Goal: Task Accomplishment & Management: Use online tool/utility

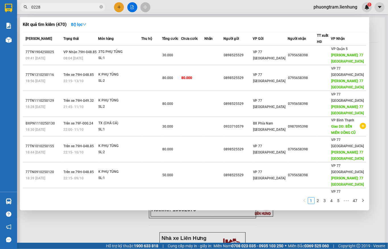
type input "0228"
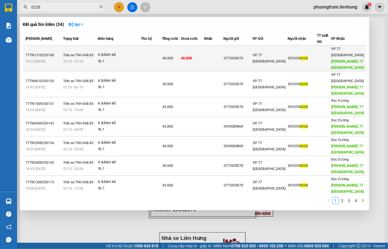
click at [172, 63] on td "40.000" at bounding box center [171, 58] width 19 height 26
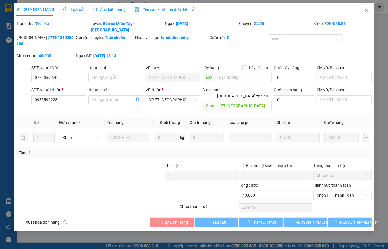
type input "0772059270"
type input "0935590228"
type input "77 THÁI NGUYÊN"
type input "0"
type input "40.000"
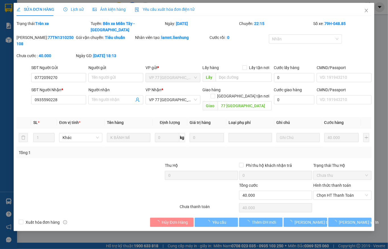
click at [343, 182] on div "Hình thức thanh toán" at bounding box center [342, 186] width 58 height 9
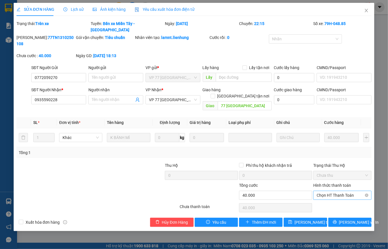
click at [341, 191] on span "Chọn HT Thanh Toán" at bounding box center [342, 195] width 51 height 9
click at [330, 188] on div "Tại văn phòng" at bounding box center [342, 188] width 51 height 6
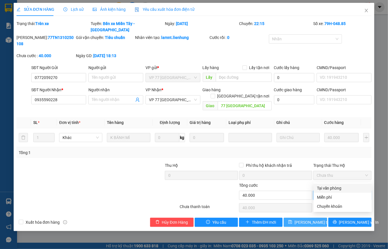
type input "0"
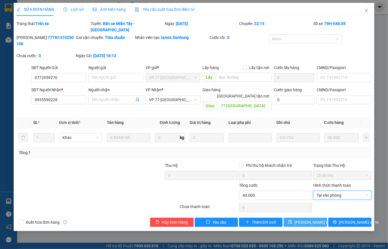
click at [308, 219] on span "Lưu thay đổi" at bounding box center [317, 222] width 45 height 6
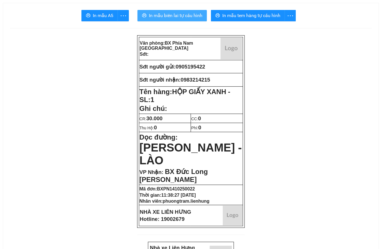
click at [153, 16] on span "In mẫu biên lai tự cấu hình" at bounding box center [175, 15] width 53 height 7
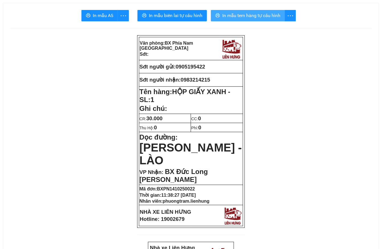
click at [240, 14] on span "In mẫu tem hàng tự cấu hình" at bounding box center [251, 15] width 58 height 7
